Goal: Find specific page/section: Find specific page/section

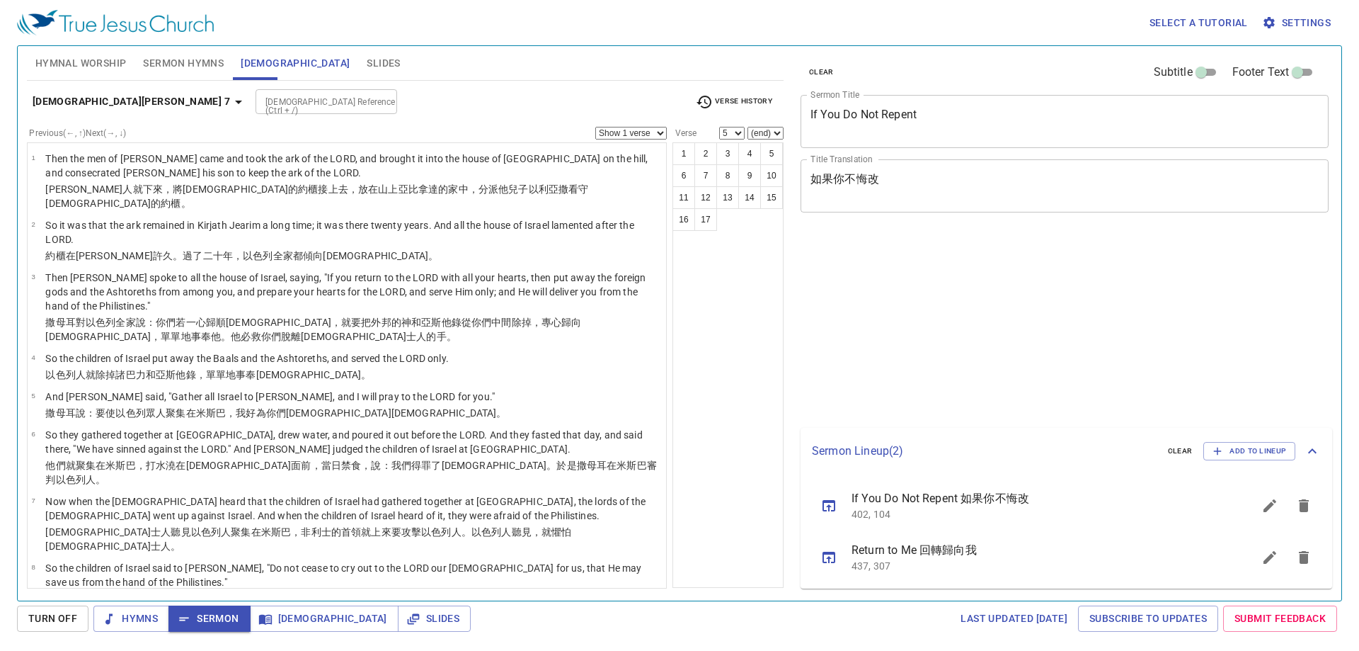
select select "5"
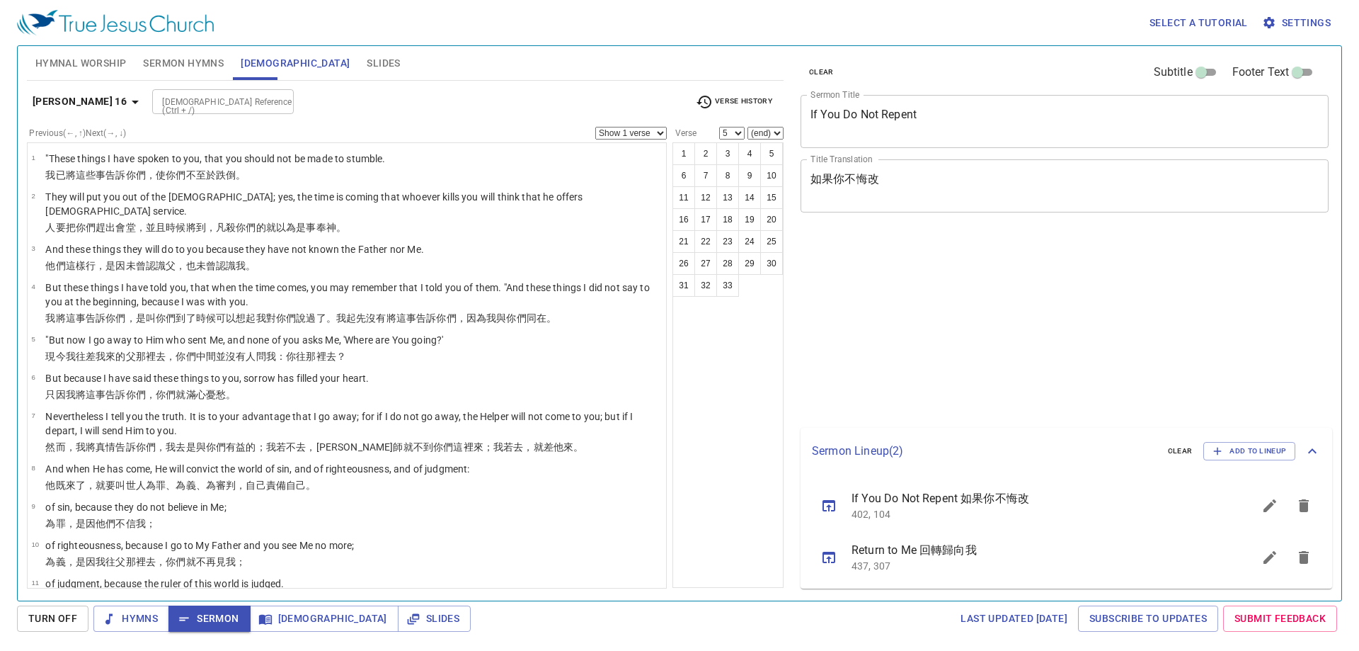
select select "5"
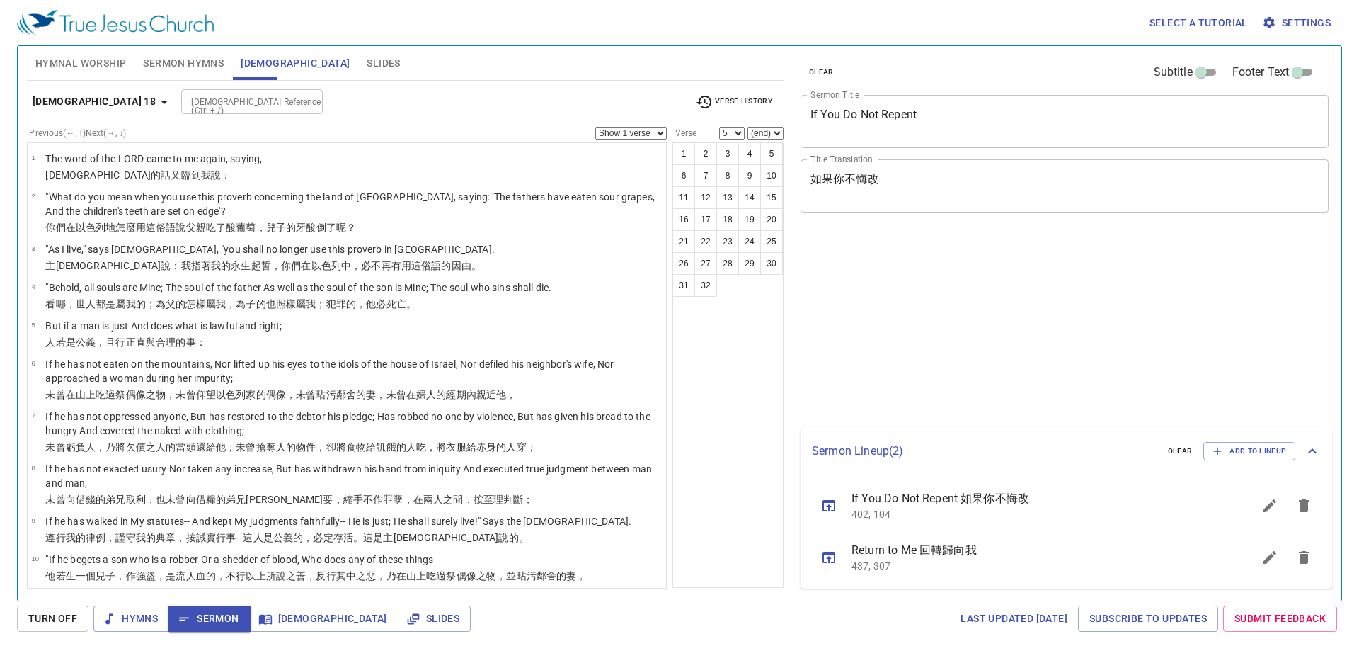
select select "5"
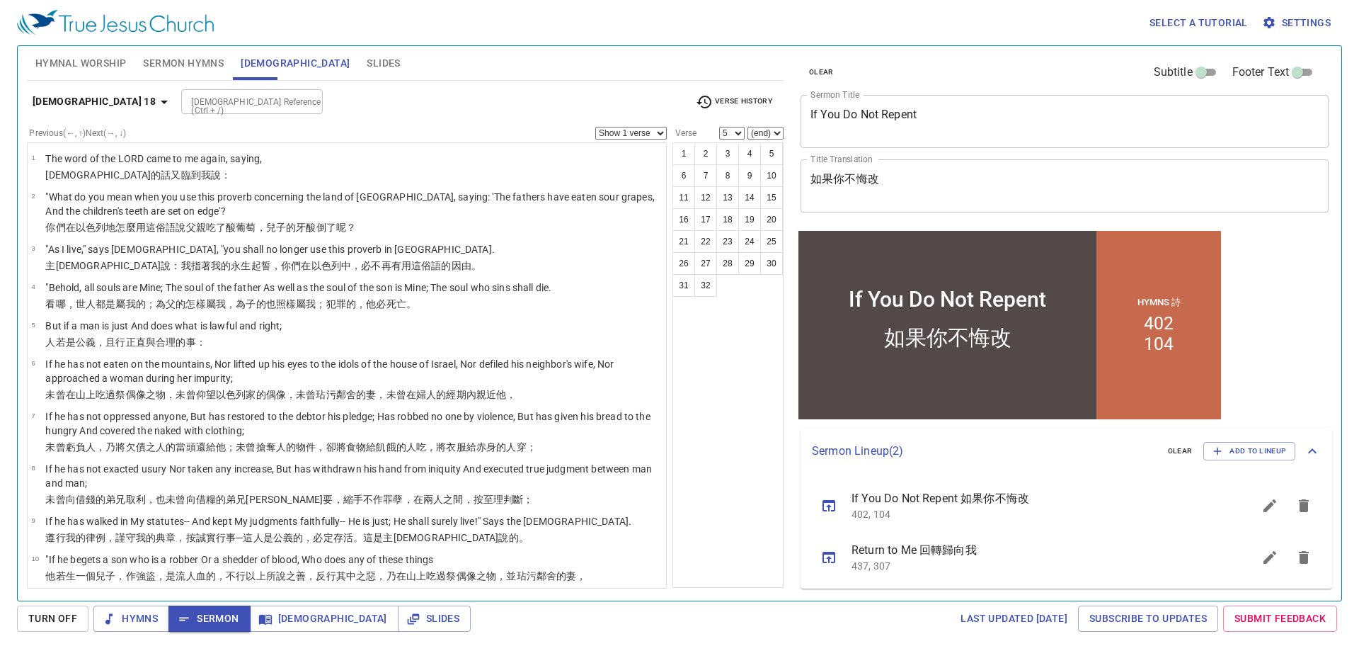
scroll to position [1062, 0]
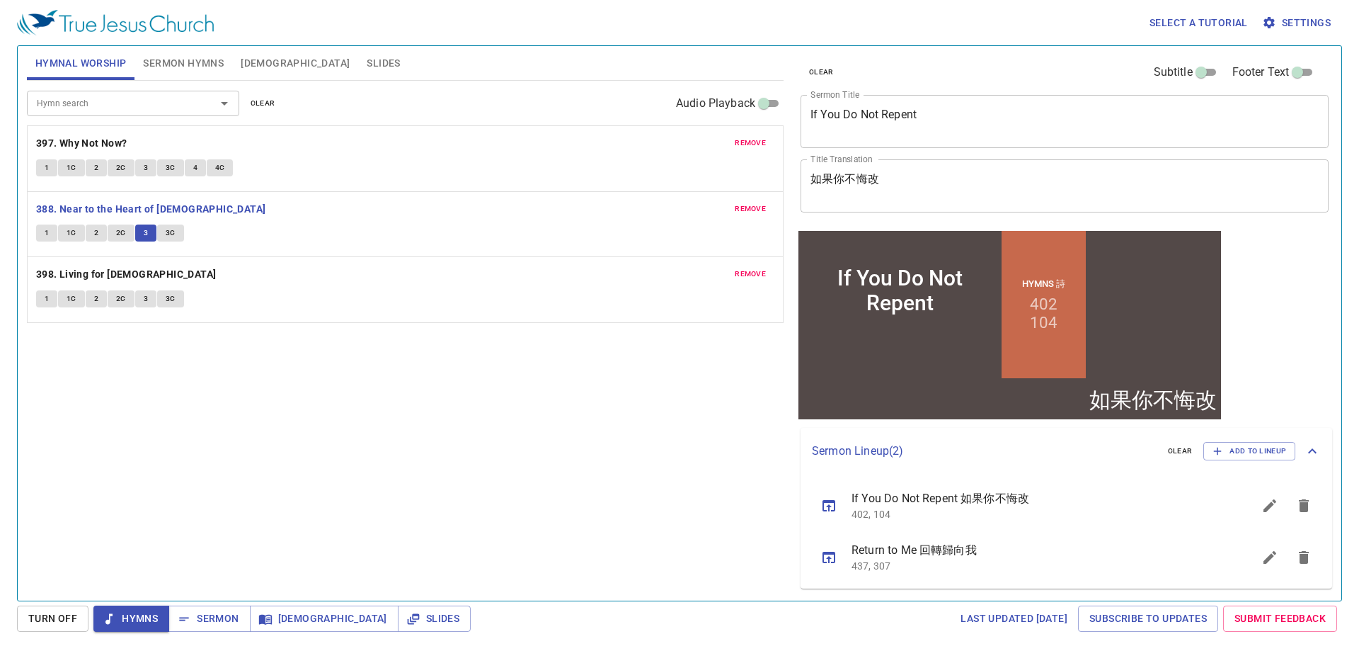
click at [175, 228] on button "3C" at bounding box center [170, 232] width 27 height 17
click at [167, 228] on span "3C" at bounding box center [171, 233] width 10 height 13
click at [170, 232] on span "3C" at bounding box center [171, 233] width 10 height 13
click at [171, 231] on span "3C" at bounding box center [171, 233] width 10 height 13
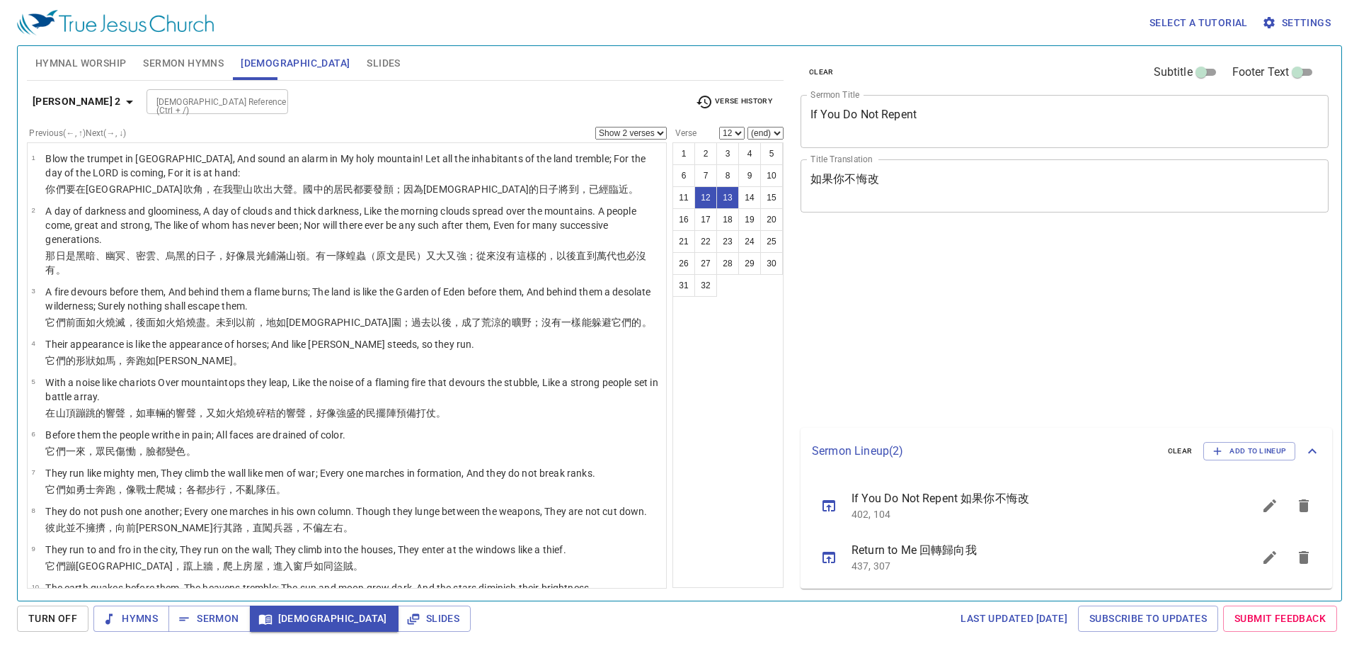
select select "2"
select select "12"
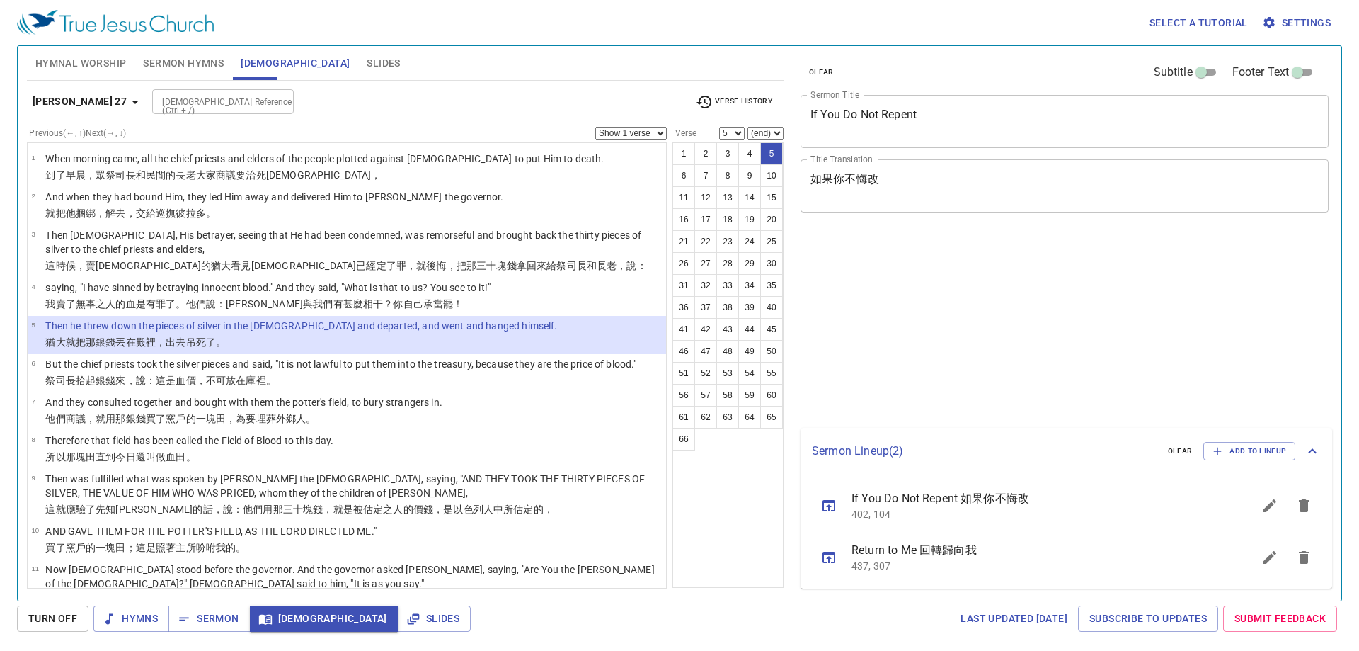
select select "5"
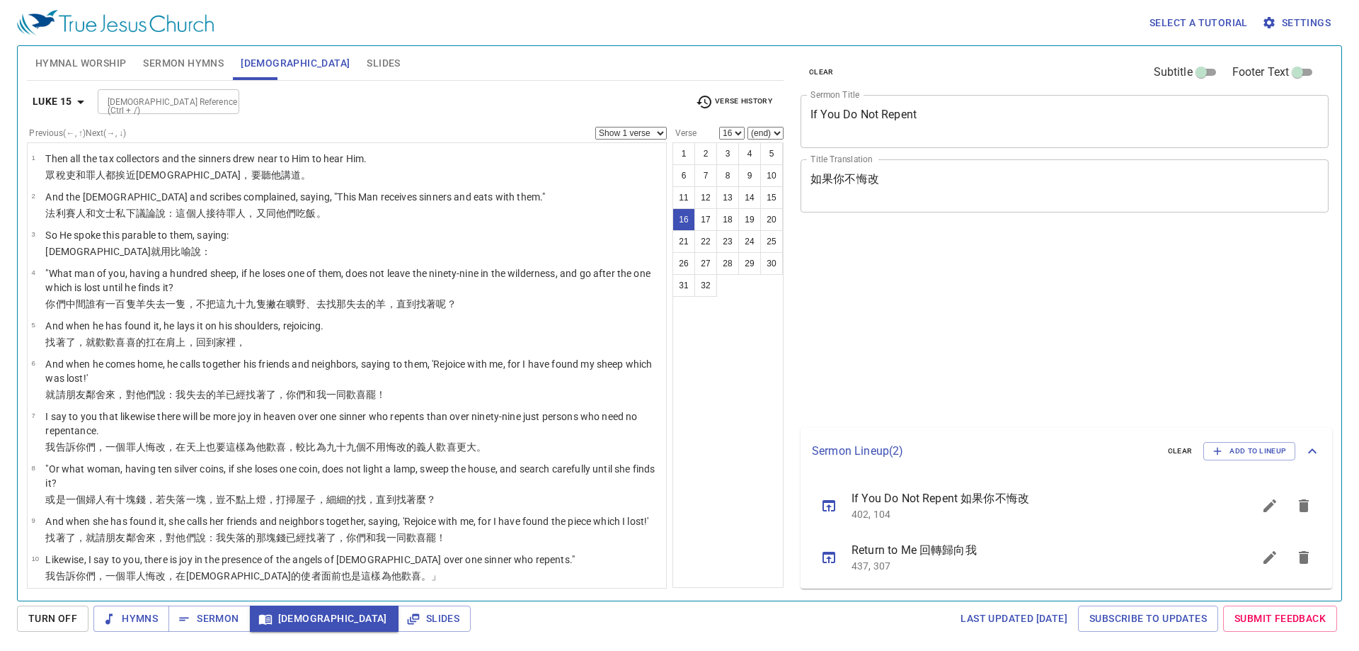
select select "16"
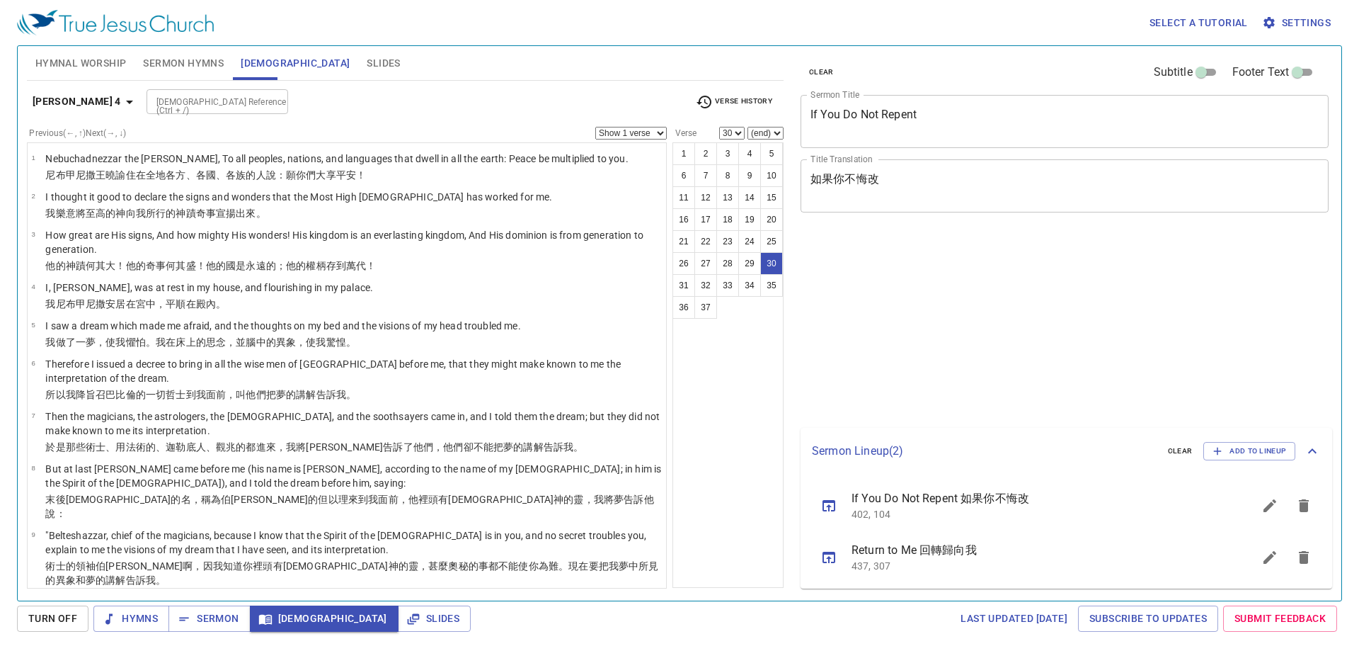
select select "30"
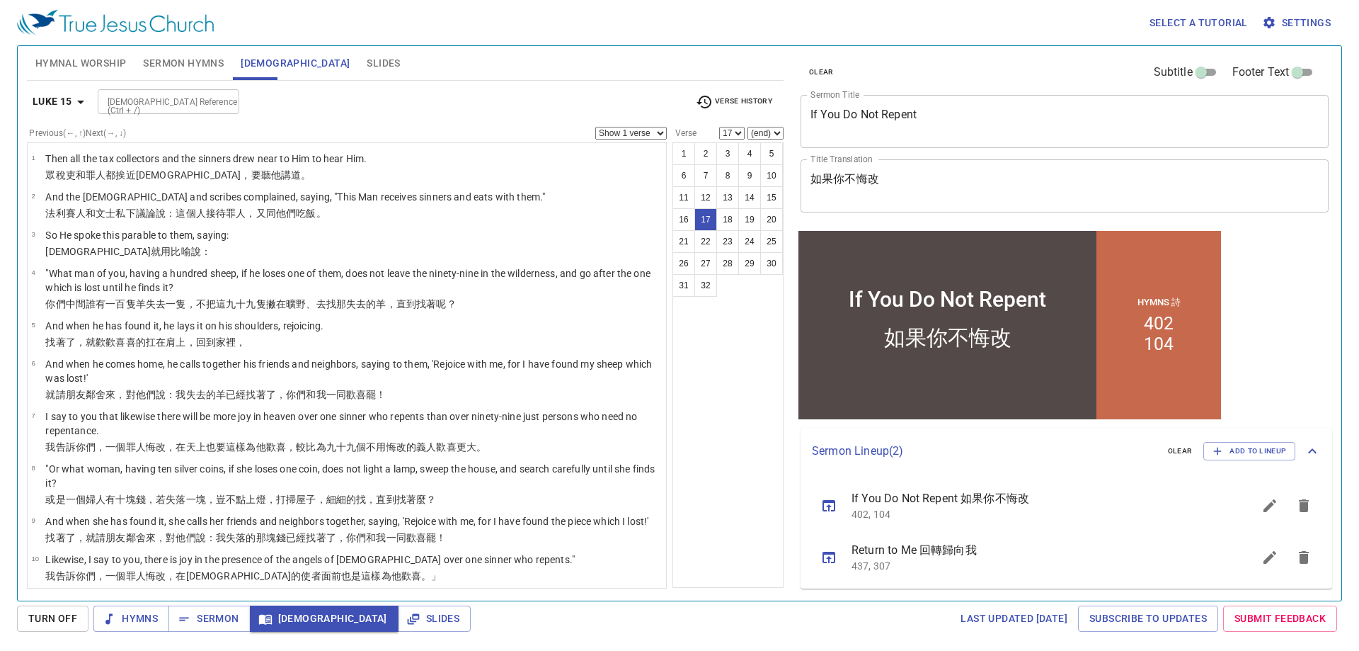
select select "18"
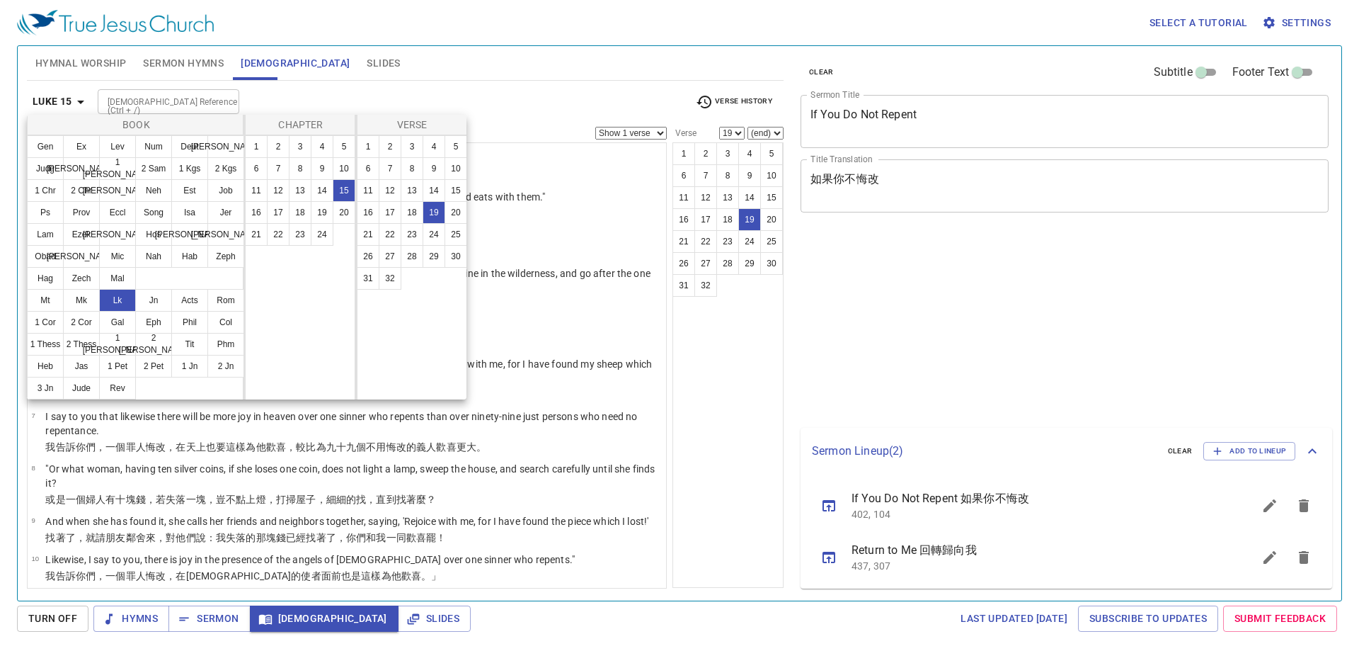
select select "19"
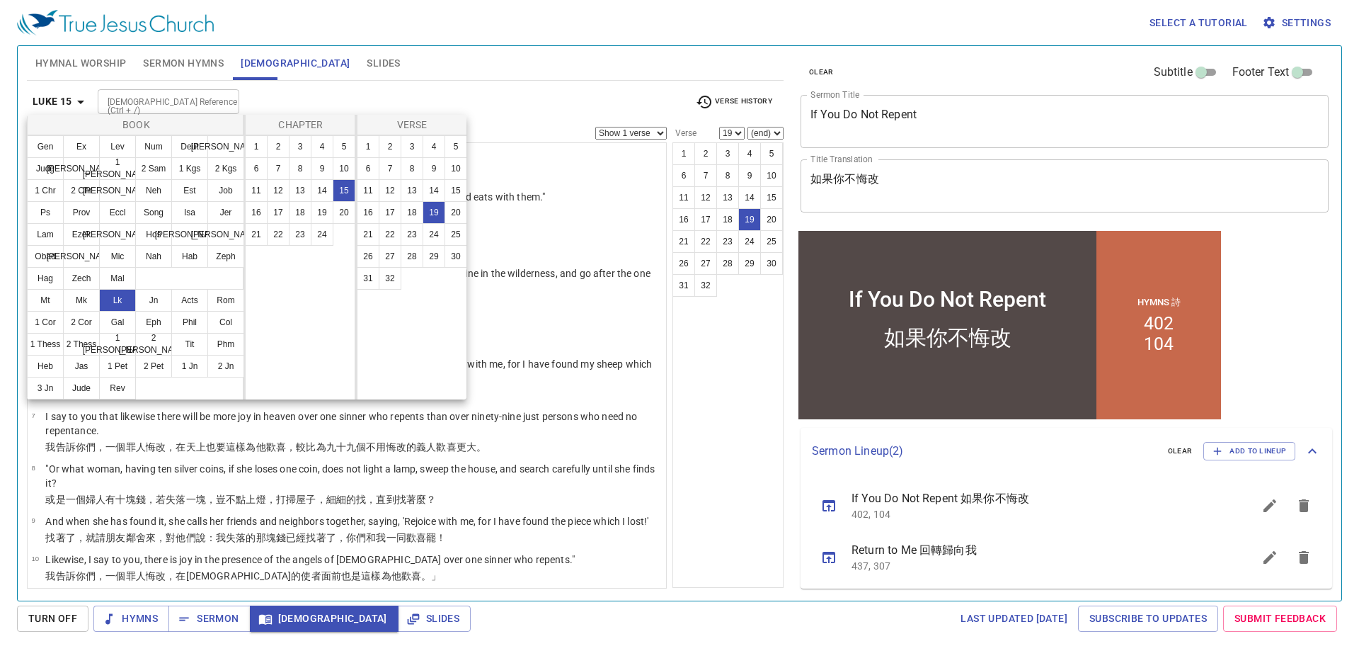
click at [113, 344] on button "1 Tim" at bounding box center [117, 344] width 37 height 23
click at [120, 342] on button "1 Tim" at bounding box center [117, 344] width 37 height 23
click at [110, 344] on button "1 Tim" at bounding box center [117, 344] width 37 height 23
click at [0, 0] on div at bounding box center [0, 0] width 0 height 0
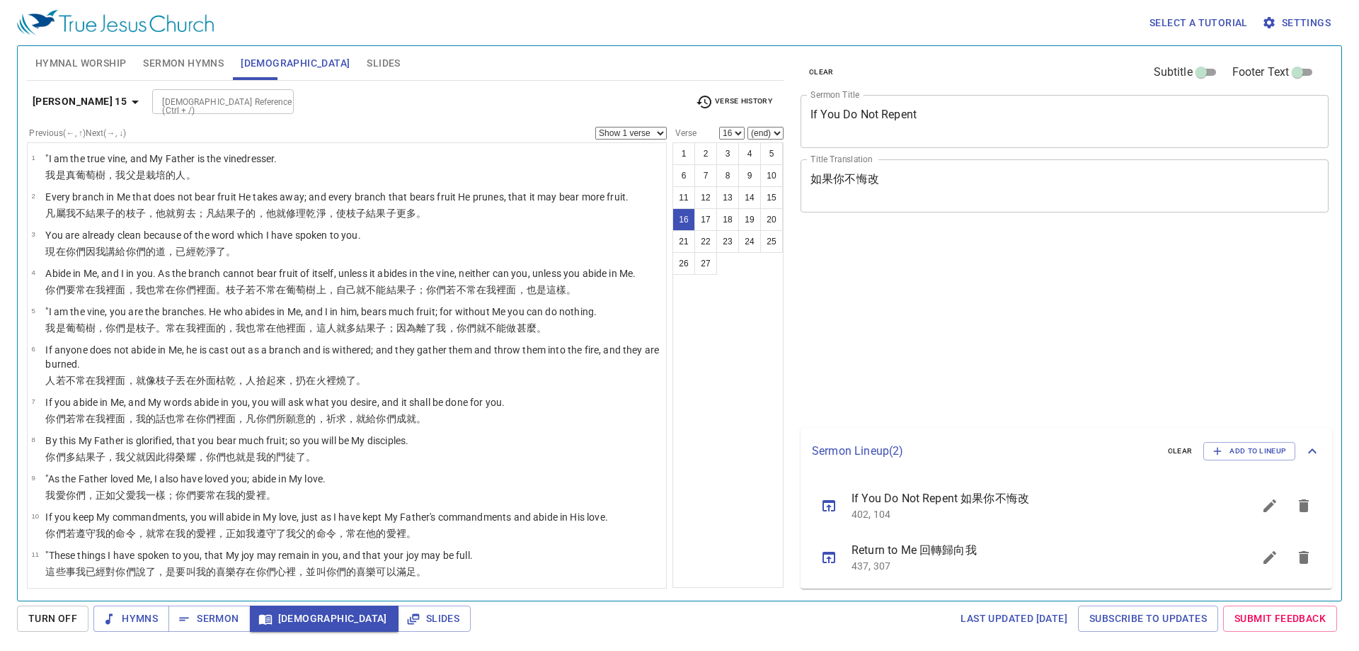
select select "16"
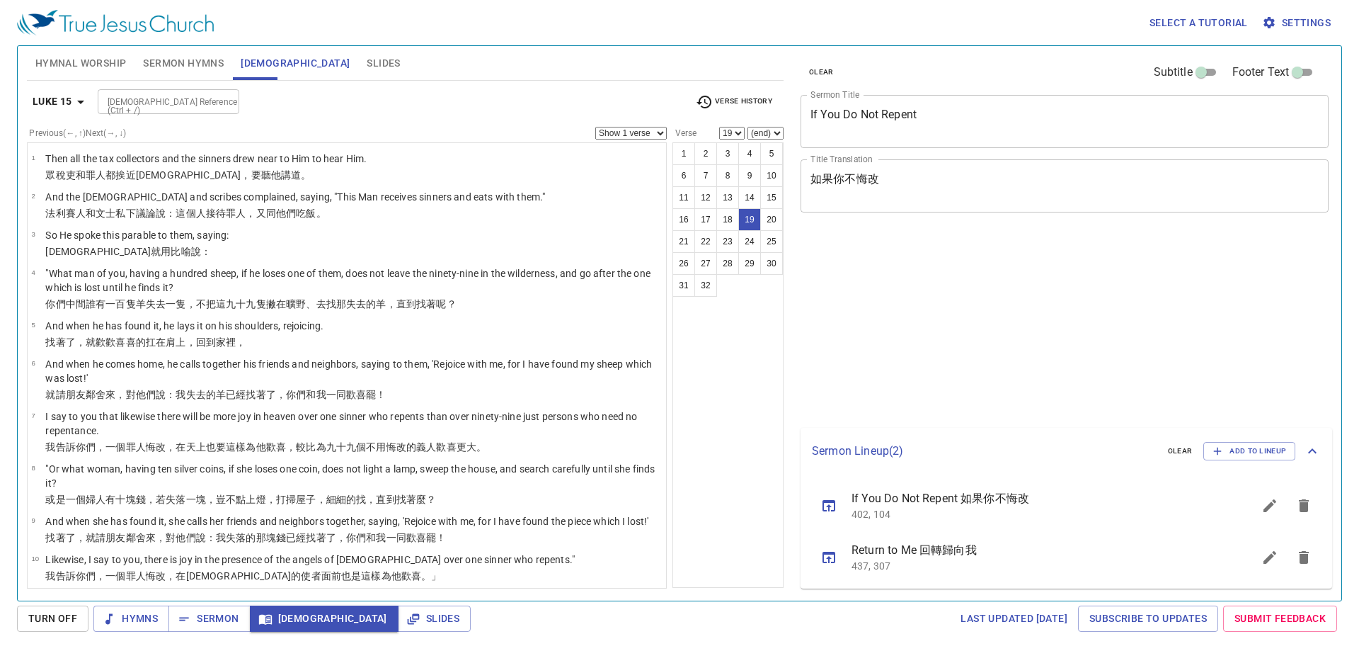
select select "19"
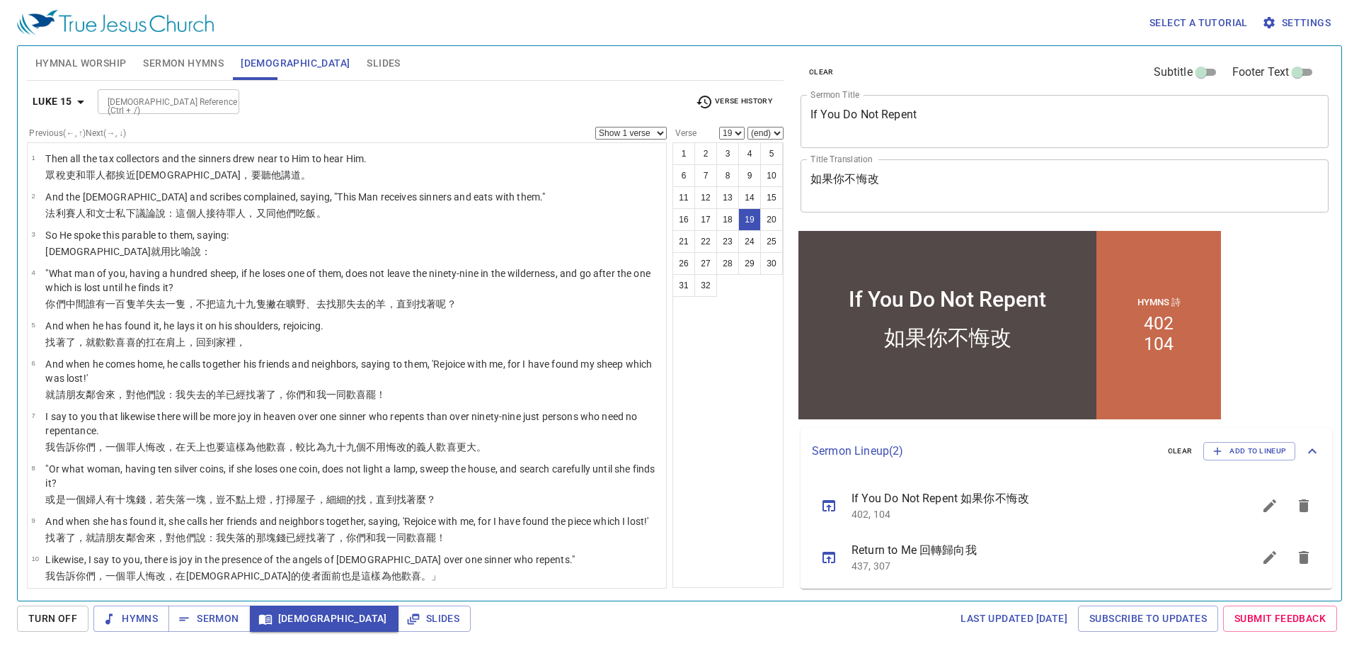
select select "20"
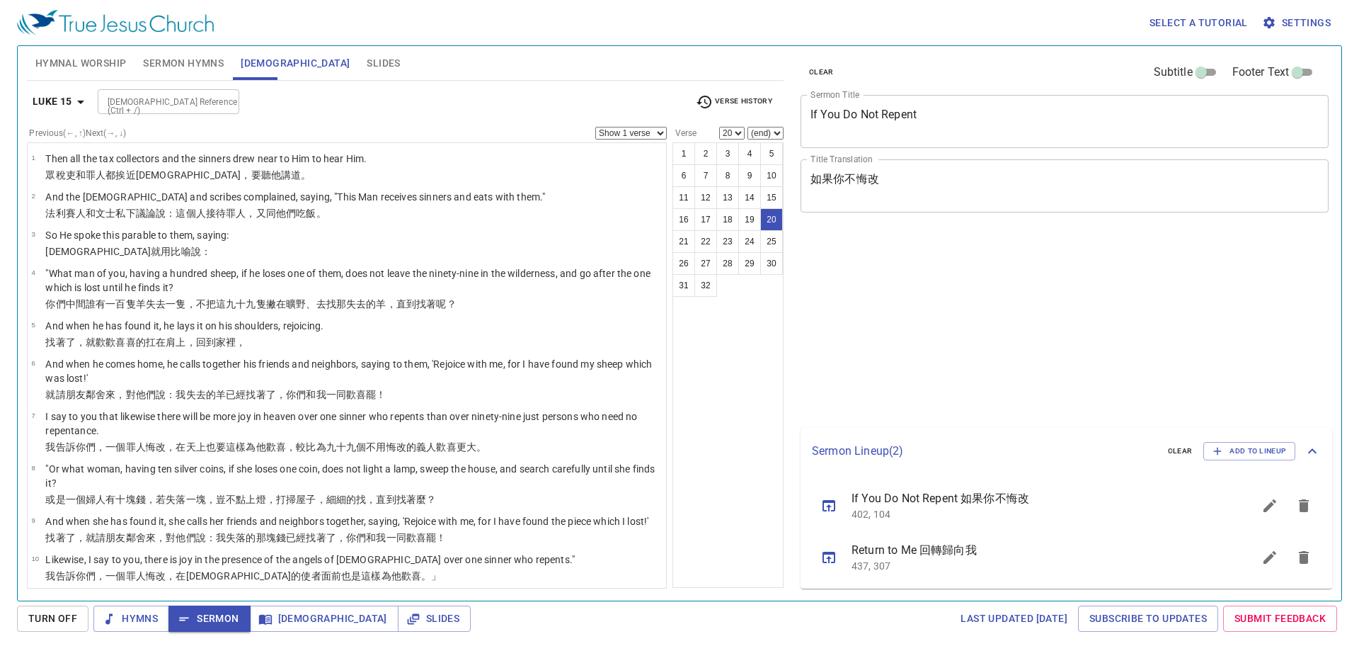
select select "20"
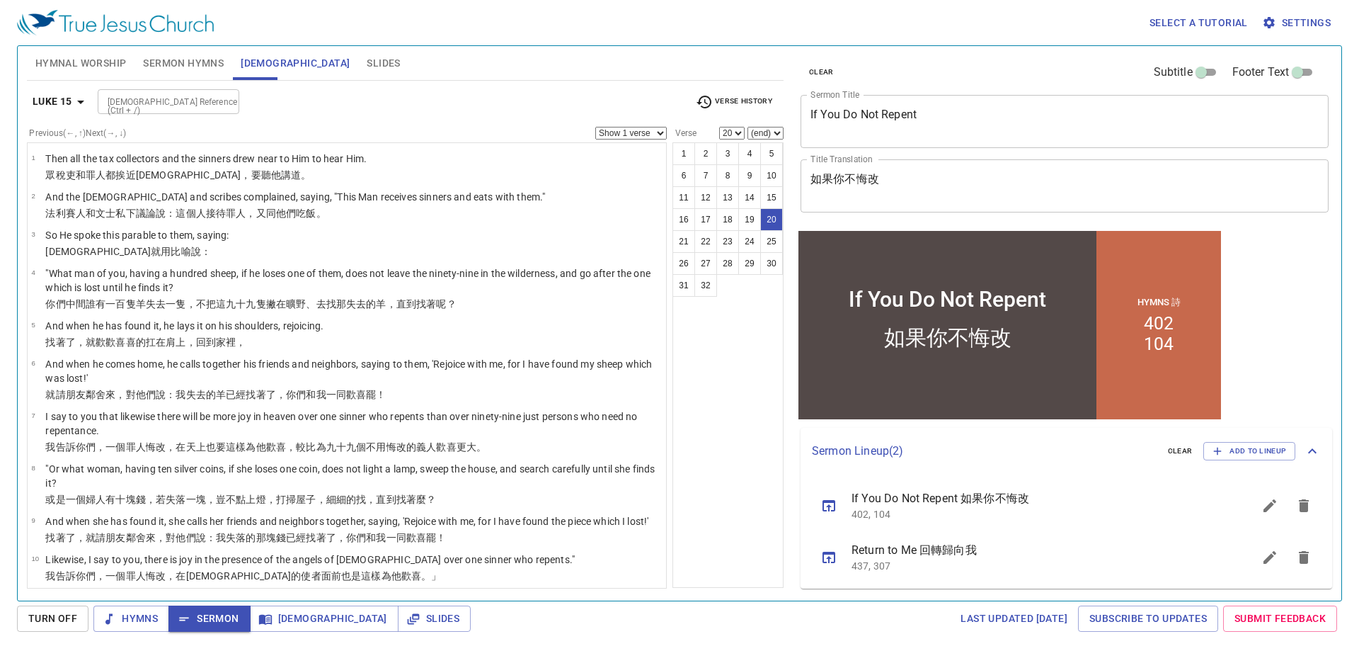
scroll to position [590, 0]
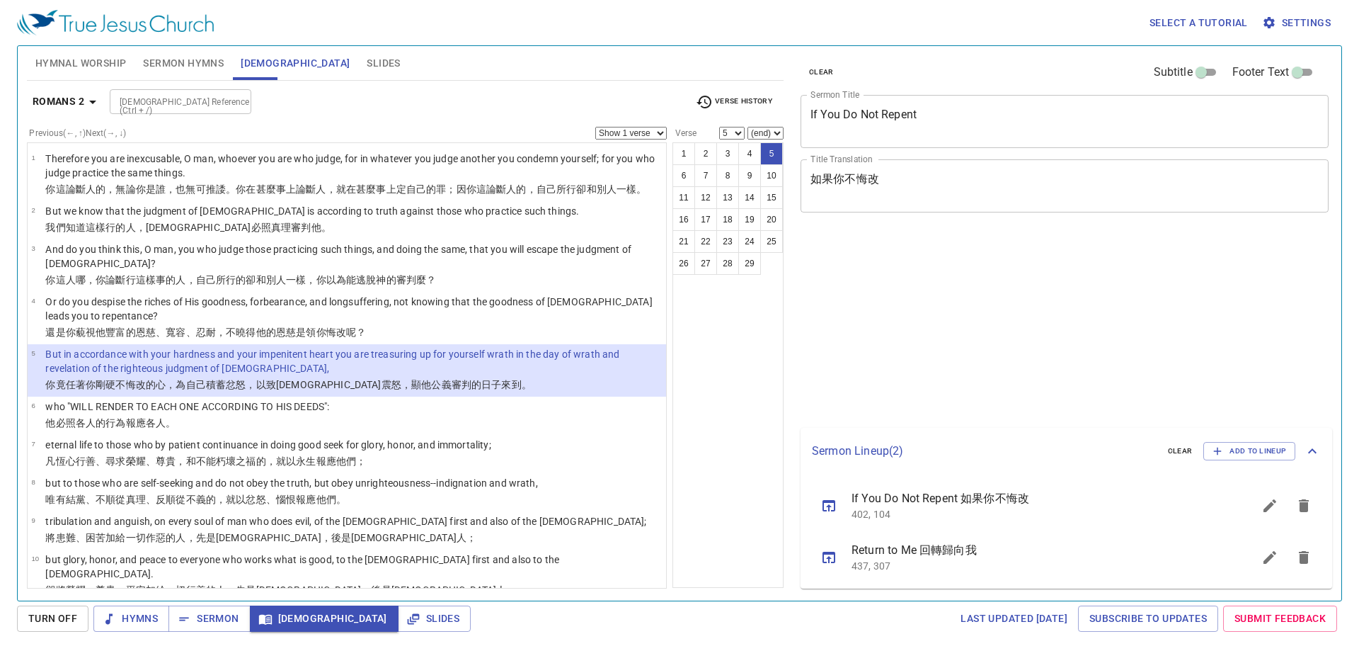
select select "5"
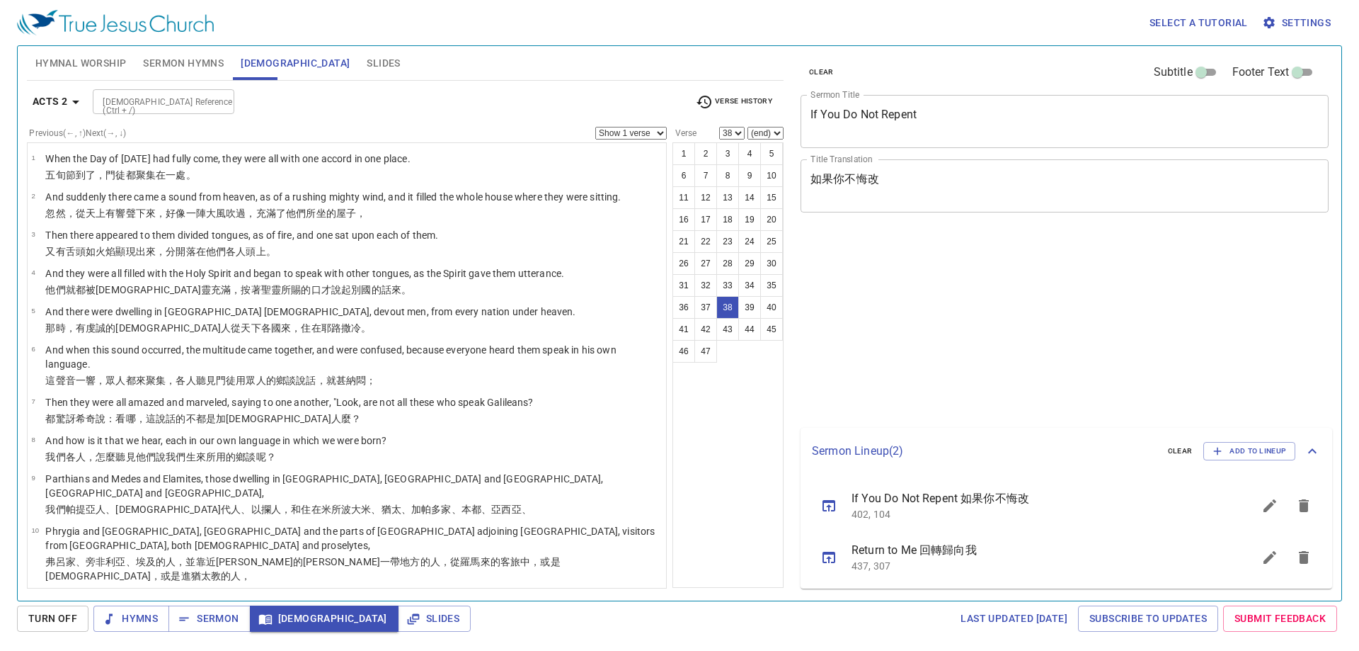
select select "38"
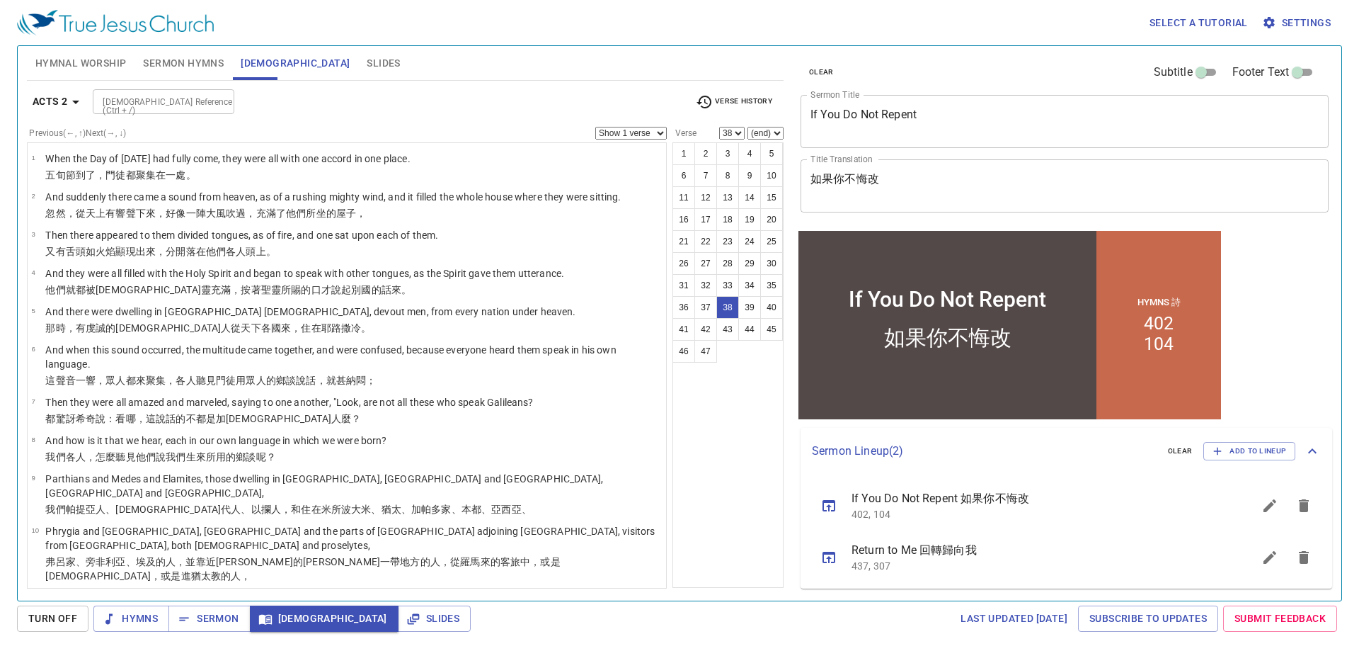
scroll to position [1328, 0]
